Goal: Check status: Check status

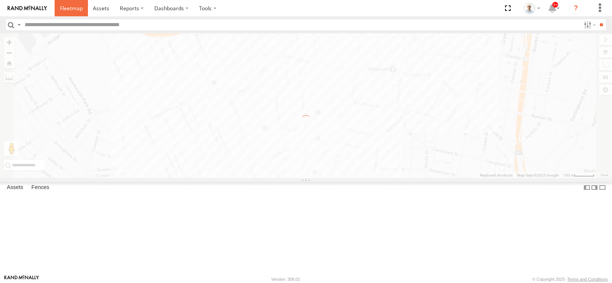
click at [68, 8] on span at bounding box center [71, 8] width 23 height 7
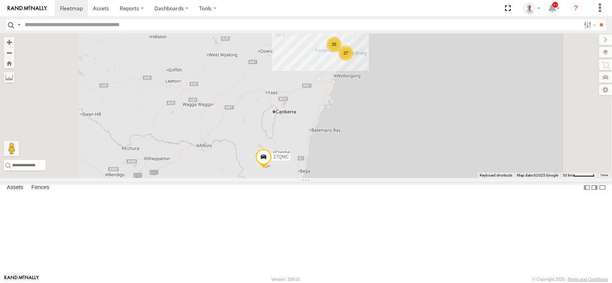
click at [354, 61] on div "27" at bounding box center [345, 53] width 15 height 15
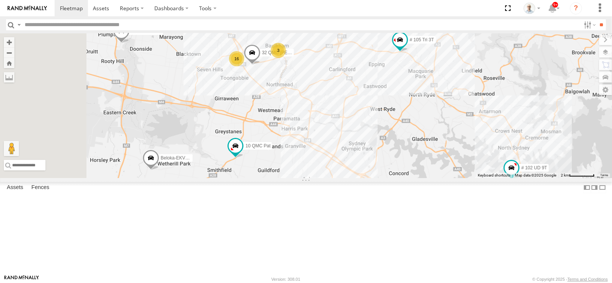
drag, startPoint x: 361, startPoint y: 93, endPoint x: 471, endPoint y: 102, distance: 110.0
click at [471, 102] on div "27QMC 10 QMC Pat 01 [PERSON_NAME]-EKV93V 05QMC [PERSON_NAME]-CHV61N 28 QMC [PER…" at bounding box center [306, 105] width 612 height 145
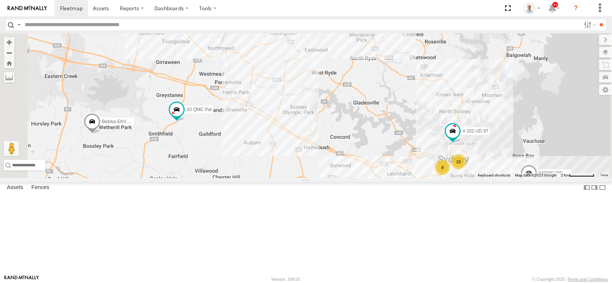
drag, startPoint x: 478, startPoint y: 148, endPoint x: 418, endPoint y: 109, distance: 71.0
click at [418, 109] on div "27QMC 10 QMC Pat 01 [PERSON_NAME]-EKV93V 05QMC [PERSON_NAME]-CHV61N 28 QMC [PER…" at bounding box center [306, 105] width 612 height 145
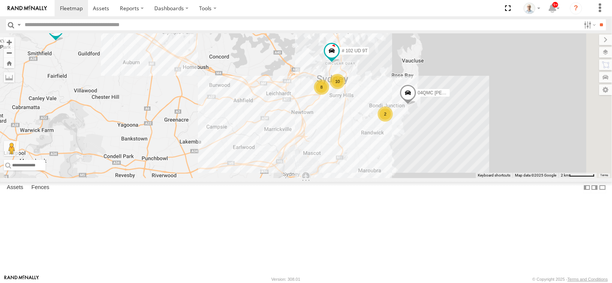
drag, startPoint x: 493, startPoint y: 198, endPoint x: 372, endPoint y: 117, distance: 146.0
click at [372, 117] on div "27QMC 10 QMC Pat 01 [PERSON_NAME]-EKV93V 05QMC [PERSON_NAME]-CHV61N 28 QMC [PER…" at bounding box center [306, 105] width 612 height 145
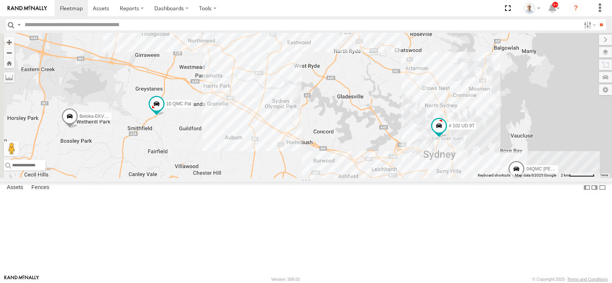
drag, startPoint x: 313, startPoint y: 104, endPoint x: 501, endPoint y: 159, distance: 195.9
click at [522, 167] on div "27QMC 10 QMC Pat 01 [PERSON_NAME]-EKV93V 05QMC [PERSON_NAME] Beloka-CHV61N 28 Q…" at bounding box center [306, 105] width 612 height 145
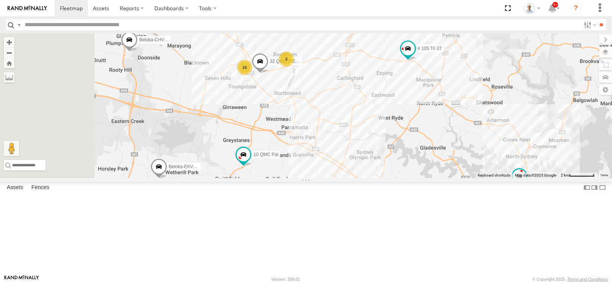
drag, startPoint x: 420, startPoint y: 118, endPoint x: 475, endPoint y: 157, distance: 67.7
click at [482, 162] on div "27QMC 10 QMC Pat 01 [PERSON_NAME]-EKV93V 05QMC [PERSON_NAME]-CHV61N 28 QMC [PER…" at bounding box center [306, 105] width 612 height 145
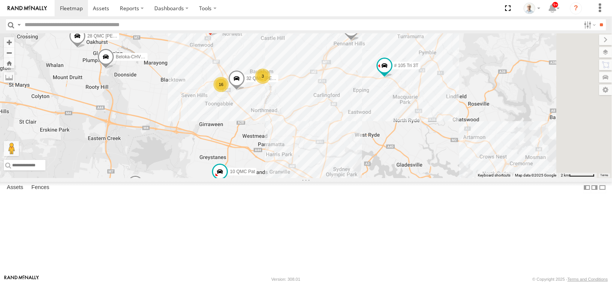
click at [396, 137] on div "27QMC 10 QMC Pat 01 [PERSON_NAME]-EKV93V 05QMC [PERSON_NAME] Beloka-CHV61N 28 Q…" at bounding box center [306, 105] width 612 height 145
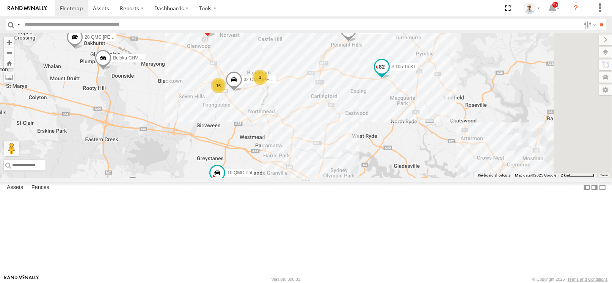
click at [389, 74] on span at bounding box center [382, 67] width 14 height 14
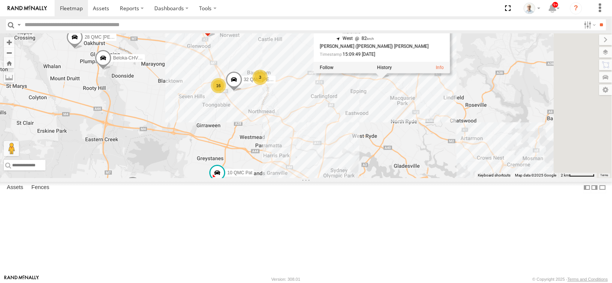
click at [474, 150] on div "27QMC 10 QMC Pat 01 [PERSON_NAME]-EKV93V 05QMC [PERSON_NAME] Beloka-CHV61N 28 Q…" at bounding box center [306, 105] width 612 height 145
